Goal: Task Accomplishment & Management: Manage account settings

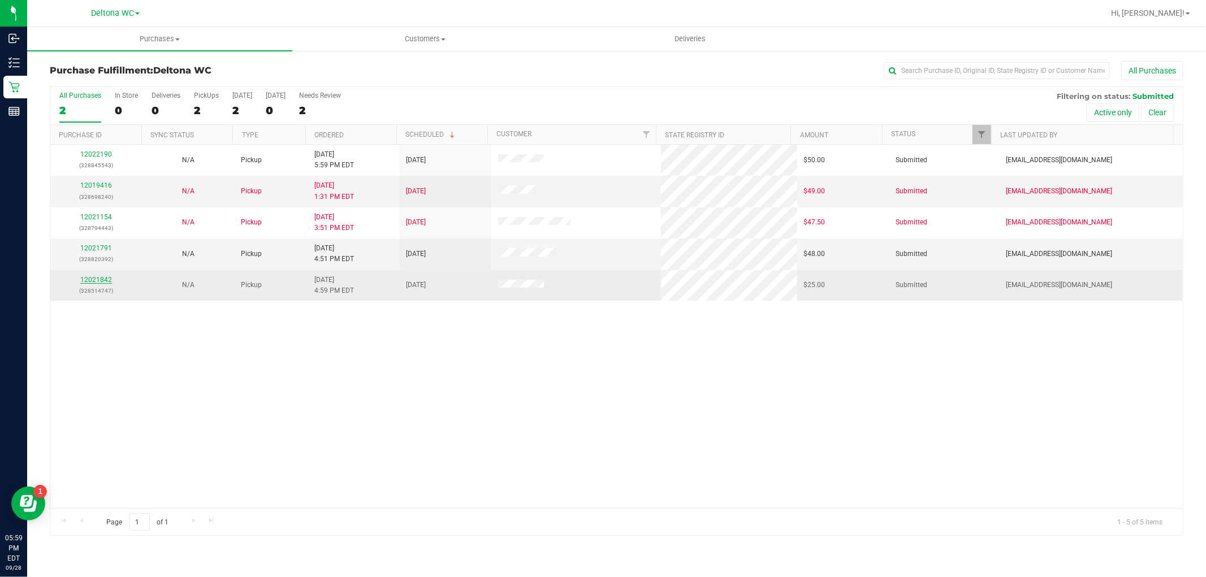
click at [102, 280] on link "12021842" at bounding box center [96, 280] width 32 height 8
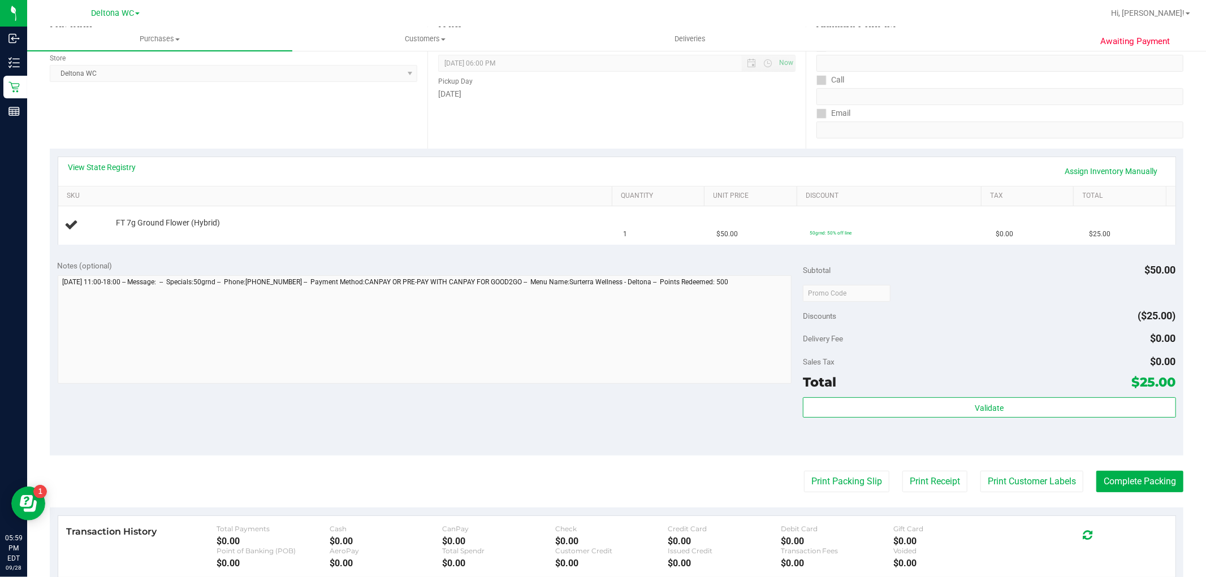
scroll to position [63, 0]
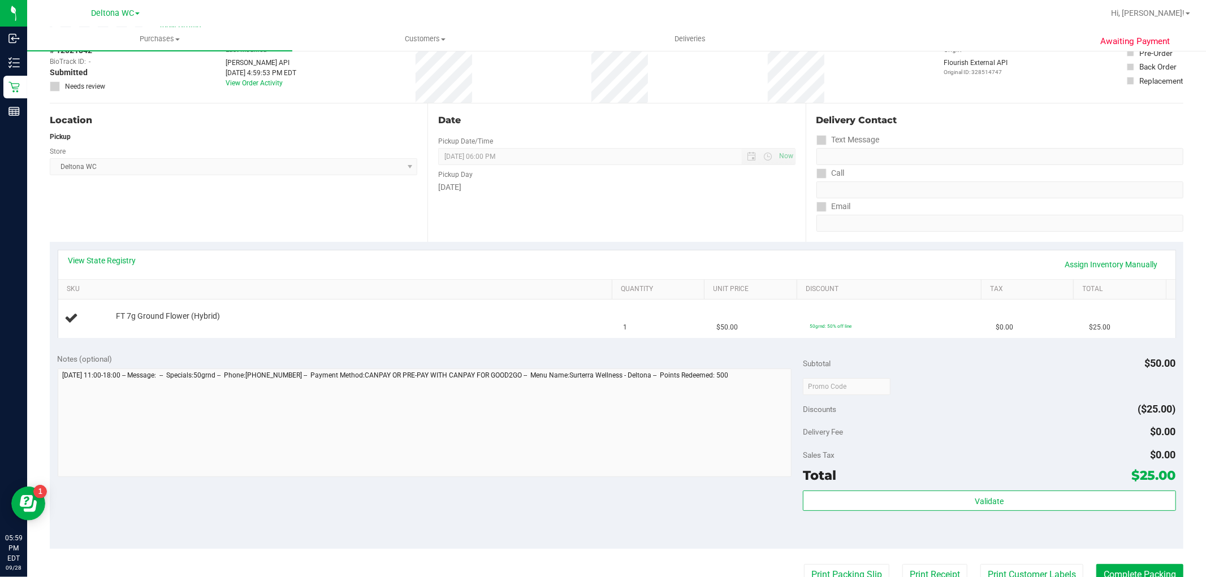
click at [643, 211] on div "Date Pickup Date/Time 09/28/2025 Now 09/28/2025 06:00 PM Now Pickup Day Sunday" at bounding box center [616, 172] width 378 height 139
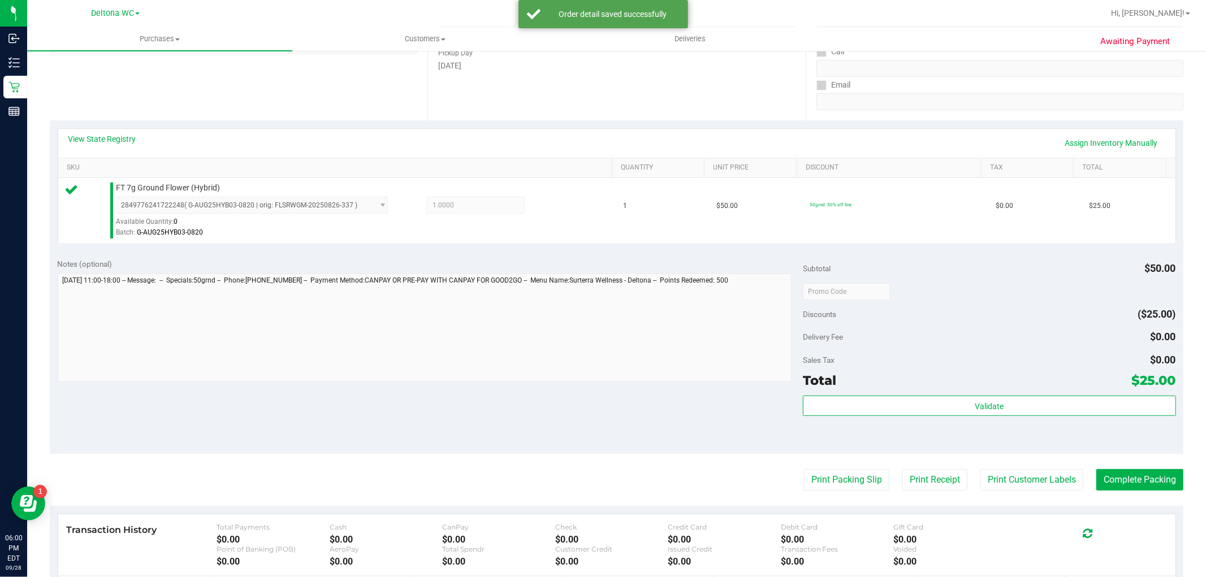
scroll to position [188, 0]
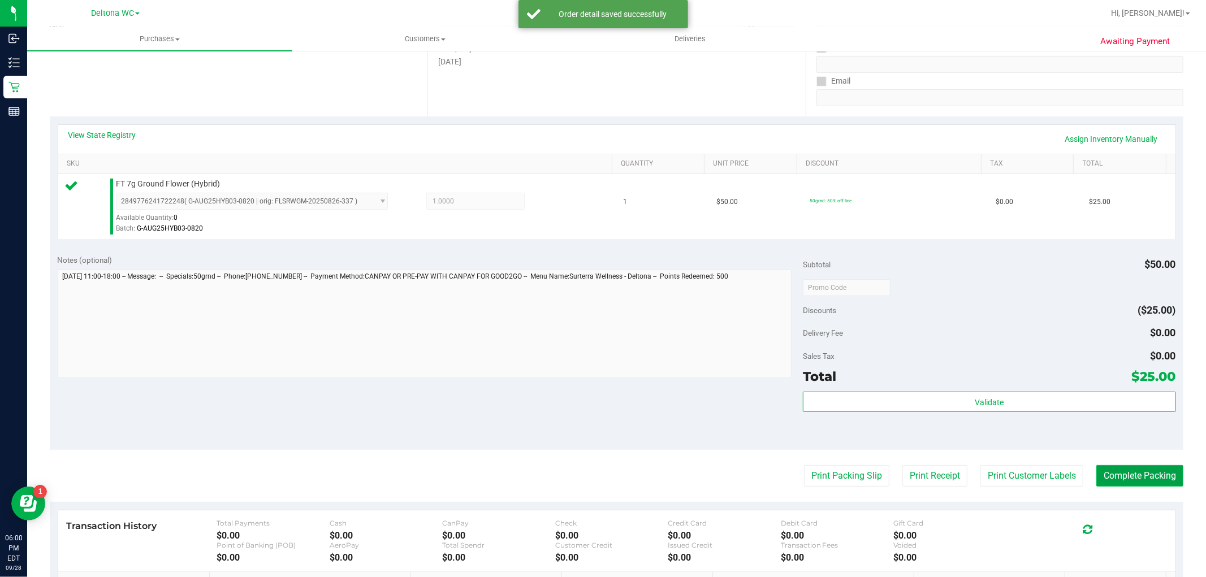
click at [1133, 483] on button "Complete Packing" at bounding box center [1139, 475] width 87 height 21
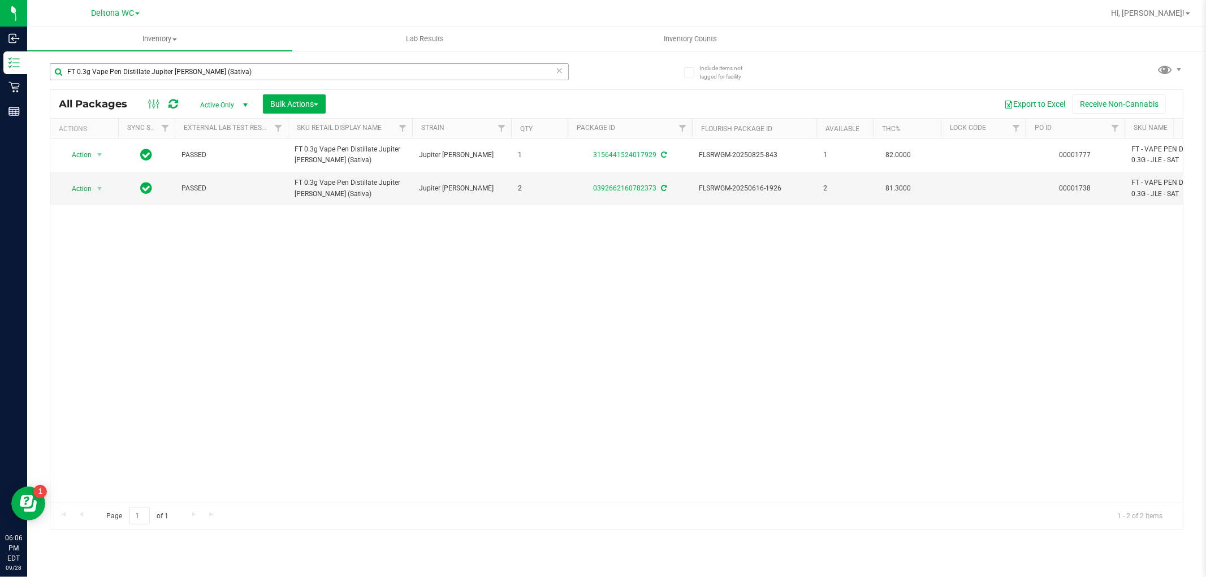
click at [306, 74] on input "FT 0.3g Vape Pen Distillate Jupiter [PERSON_NAME] (Sativa)" at bounding box center [309, 71] width 519 height 17
click at [306, 72] on input "FT 0.3g Vape Pen Distillate Jupiter [PERSON_NAME] (Sativa)" at bounding box center [309, 71] width 519 height 17
click at [306, 73] on input "FT 0.3g Vape Pen Distillate Jupiter [PERSON_NAME] (Sativa)" at bounding box center [309, 71] width 519 height 17
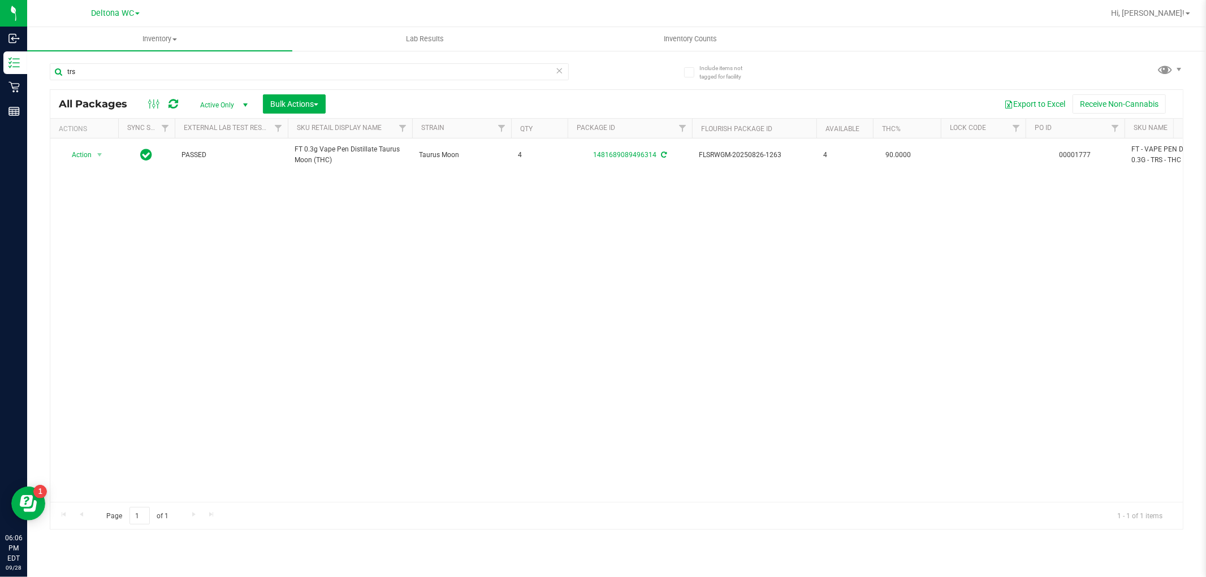
type input "trs"
click at [335, 215] on div "Action Action Create package Edit attributes Global inventory Locate package Lo…" at bounding box center [616, 321] width 1132 height 364
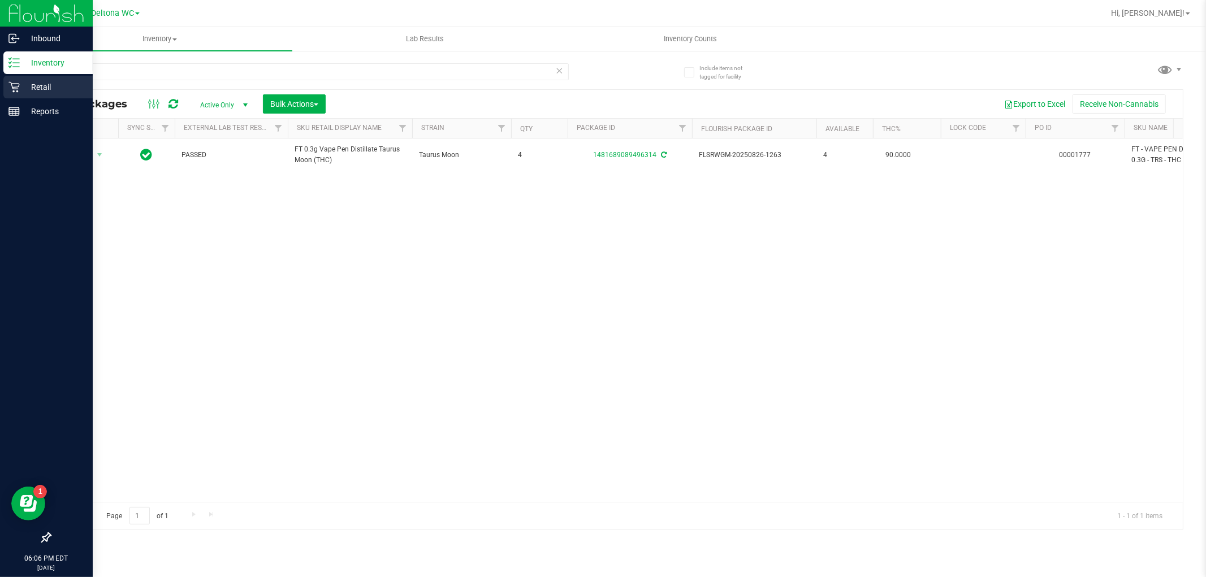
click at [18, 81] on icon at bounding box center [13, 86] width 11 height 11
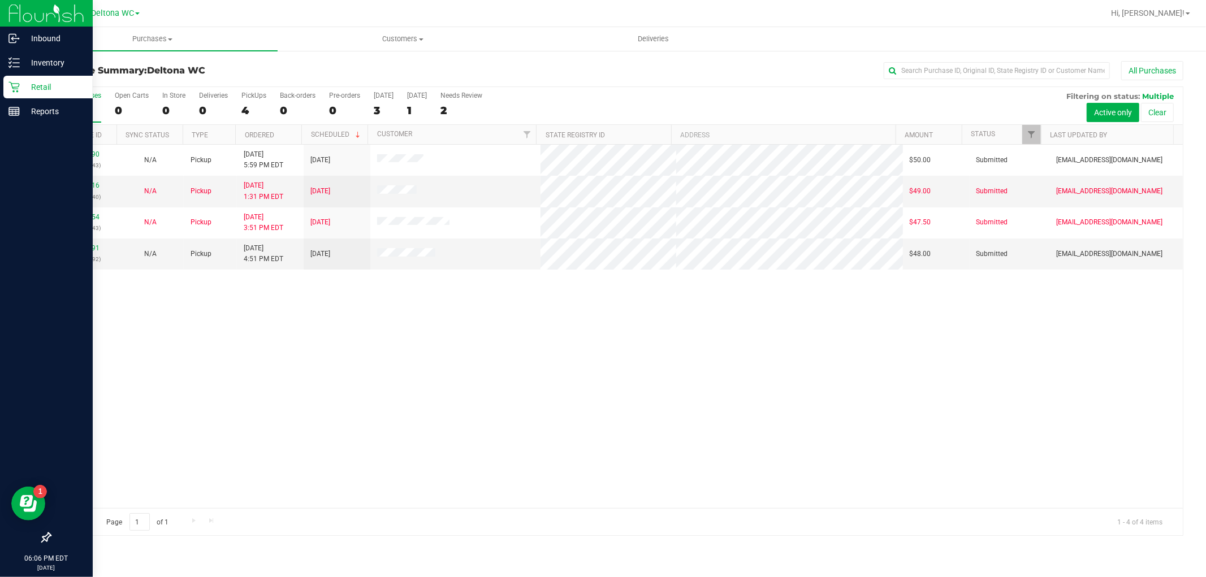
click at [279, 335] on div "12022190 (328845543) N/A Pickup [DATE] 5:59 PM EDT 9/29/2025 $50.00 Submitted […" at bounding box center [616, 327] width 1132 height 364
